Goal: Information Seeking & Learning: Learn about a topic

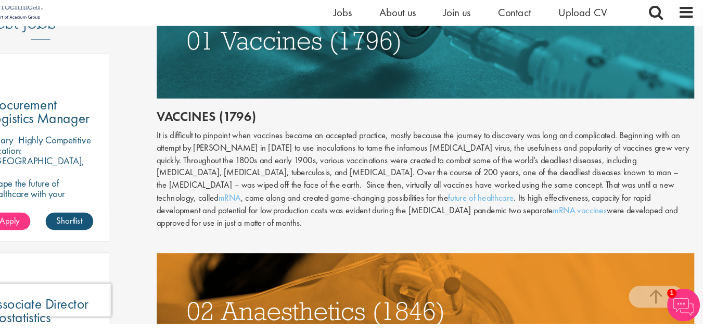
scroll to position [566, 0]
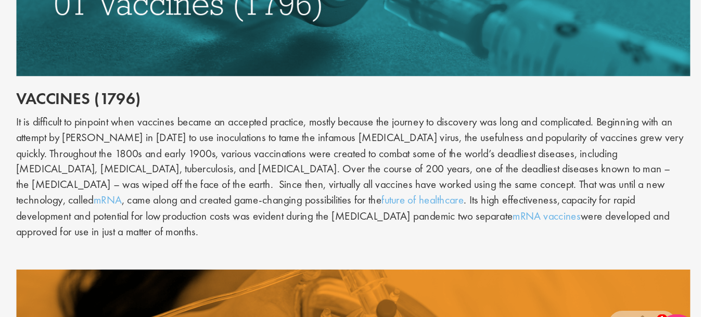
drag, startPoint x: 698, startPoint y: 59, endPoint x: 710, endPoint y: 57, distance: 12.3
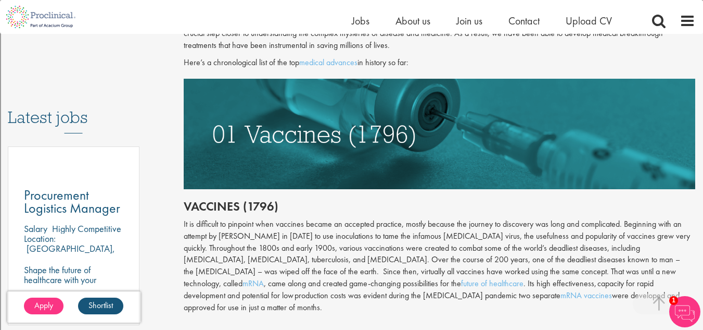
scroll to position [475, 0]
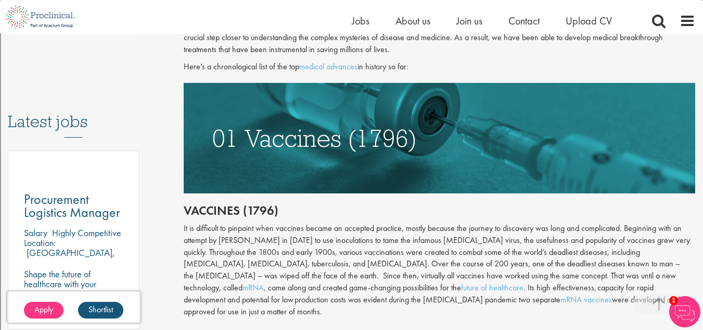
click at [231, 232] on div "It is difficult to pinpoint when vaccines became an accepted practice, mostly b…" at bounding box center [440, 269] width 512 height 95
click at [255, 286] on div "It is difficult to pinpoint when vaccines became an accepted practice, mostly b…" at bounding box center [440, 269] width 512 height 95
click at [426, 264] on div "It is difficult to pinpoint when vaccines became an accepted practice, mostly b…" at bounding box center [440, 269] width 512 height 95
click at [165, 59] on div "Content types Quizzes Blogs Guidebooks Videos Infographics Case studies Press r…" at bounding box center [88, 84] width 176 height 887
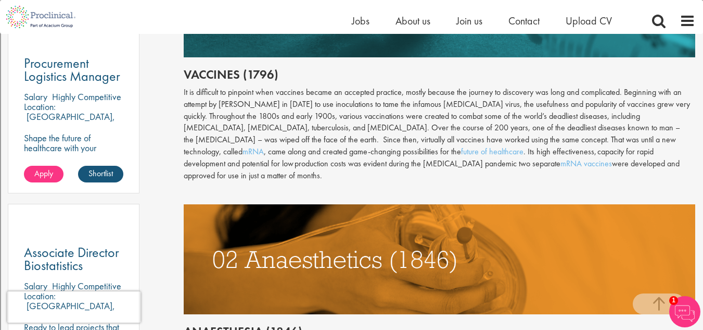
scroll to position [611, 0]
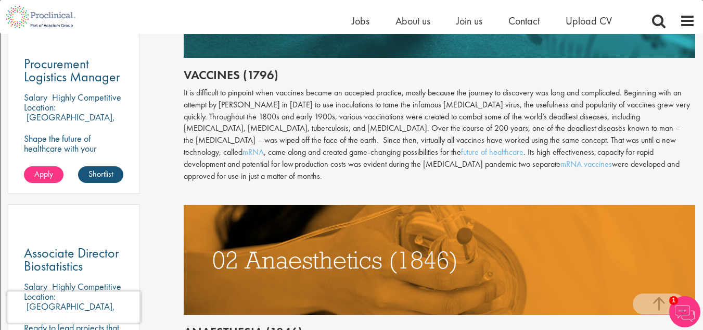
click at [289, 127] on div "It is difficult to pinpoint when vaccines became an accepted practice, mostly b…" at bounding box center [440, 134] width 512 height 95
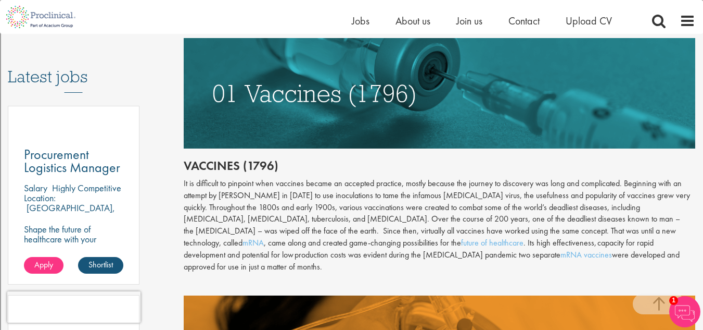
scroll to position [524, 0]
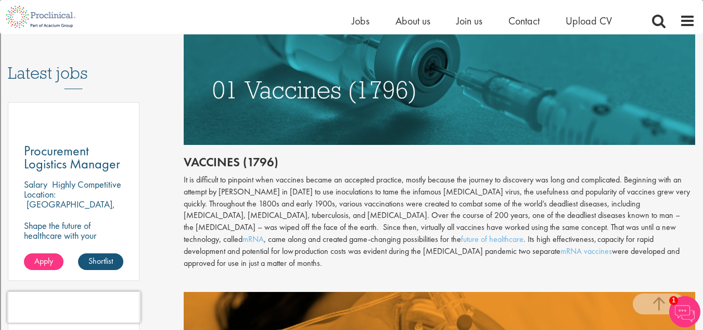
click at [695, 55] on img at bounding box center [440, 89] width 512 height 110
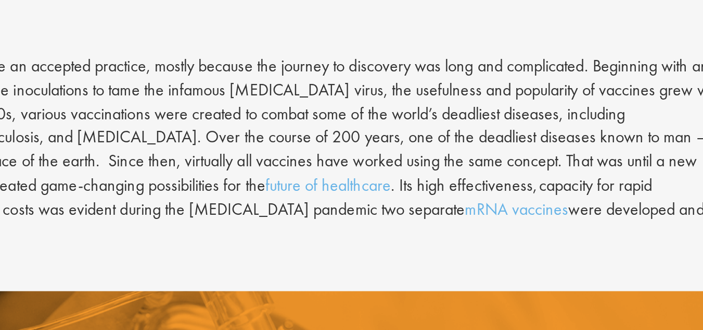
scroll to position [637, 0]
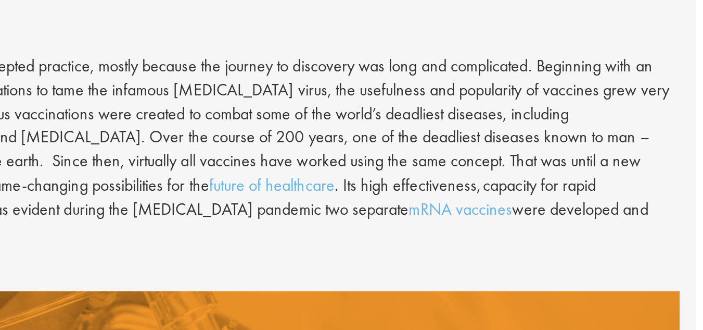
click at [583, 165] on div "Throughout history, disease has been a subject of fear and fascination in equal…" at bounding box center [440, 307] width 512 height 898
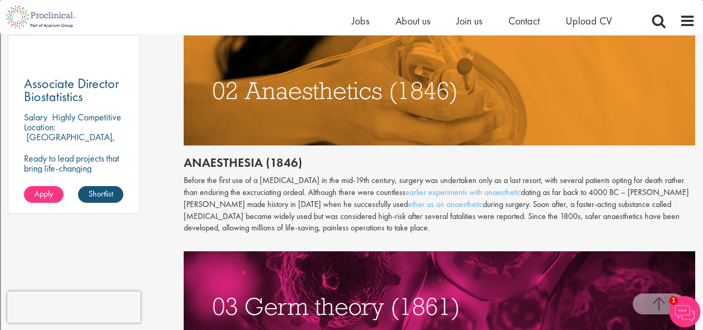
scroll to position [784, 0]
